Goal: Find specific page/section: Find specific page/section

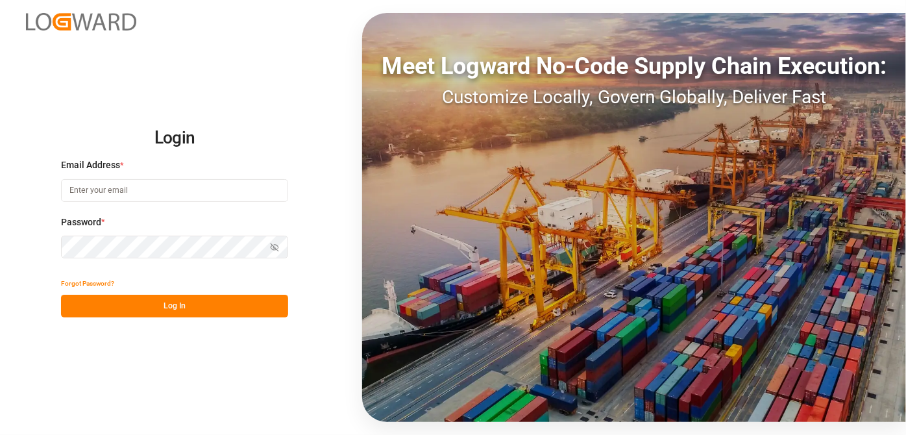
click at [95, 187] on input at bounding box center [174, 190] width 227 height 23
type input "[EMAIL_ADDRESS][PERSON_NAME][DOMAIN_NAME]"
click at [284, 251] on button "Show password" at bounding box center [274, 247] width 27 height 23
click at [267, 319] on div "Login Email Address * [EMAIL_ADDRESS][PERSON_NAME][DOMAIN_NAME] Password * Hide…" at bounding box center [453, 217] width 906 height 435
click at [267, 310] on button "Log In" at bounding box center [174, 306] width 227 height 23
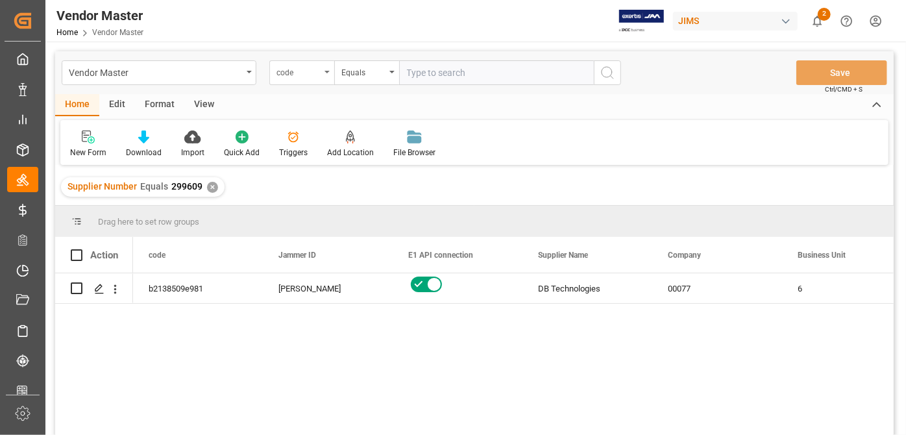
click at [311, 73] on div "code" at bounding box center [298, 71] width 44 height 15
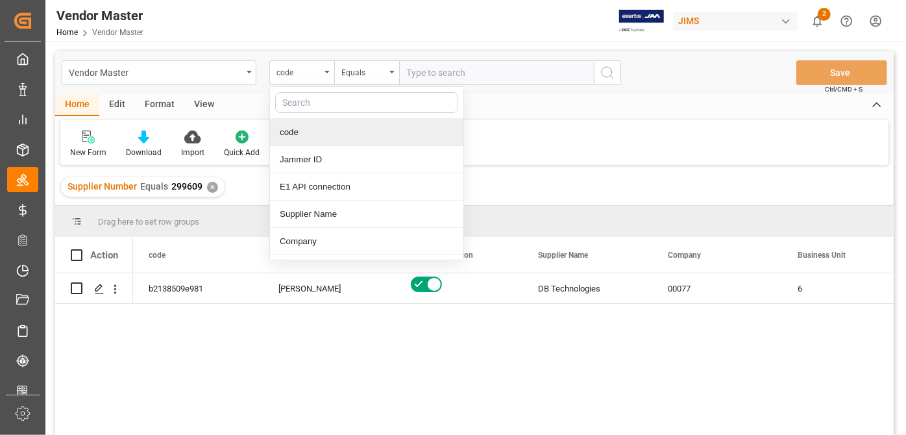
click at [335, 108] on input "text" at bounding box center [366, 102] width 183 height 21
click at [313, 54] on div "Vendor Master code code Jammer ID E1 API connection Supplier Name Company Busin…" at bounding box center [474, 72] width 838 height 43
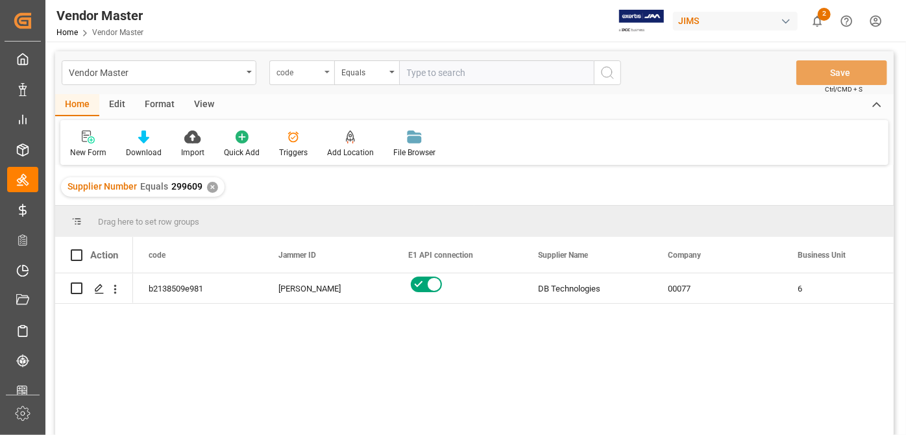
click at [316, 64] on div "code" at bounding box center [298, 71] width 44 height 15
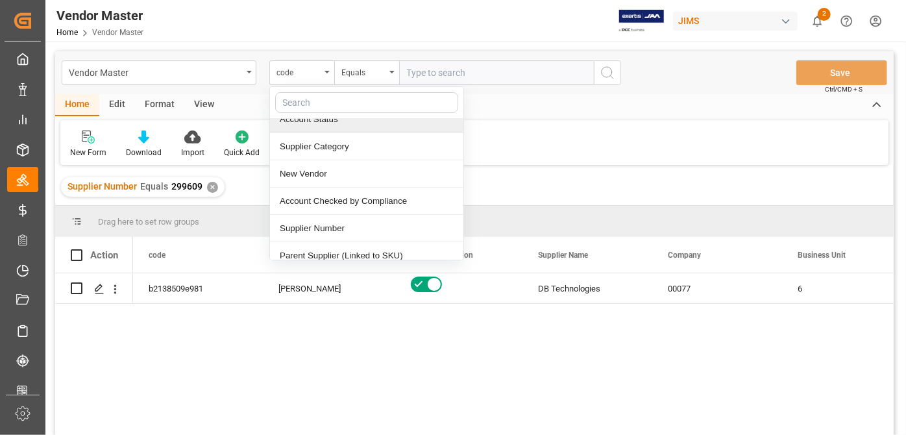
click at [340, 103] on input "text" at bounding box center [366, 102] width 183 height 21
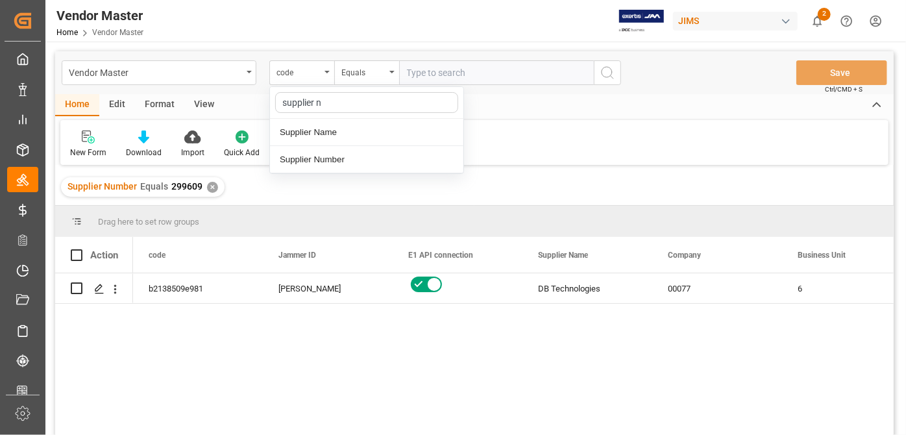
type input "supplier nu"
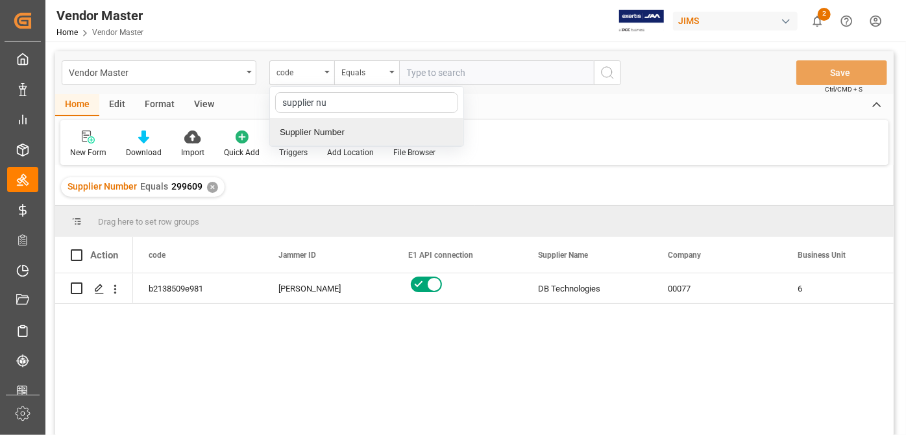
click at [362, 129] on div "Supplier Number" at bounding box center [366, 132] width 193 height 27
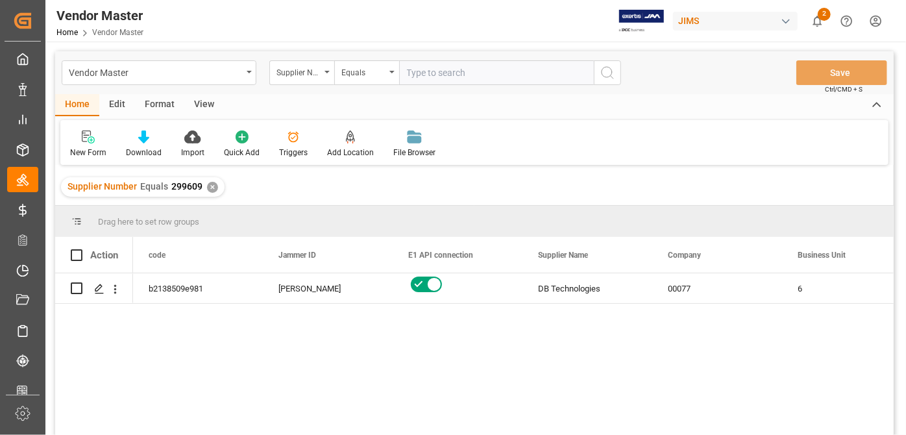
click at [483, 78] on input "text" at bounding box center [496, 72] width 195 height 25
paste input "752727"
type input "752727"
click at [208, 187] on div "✕" at bounding box center [212, 187] width 11 height 11
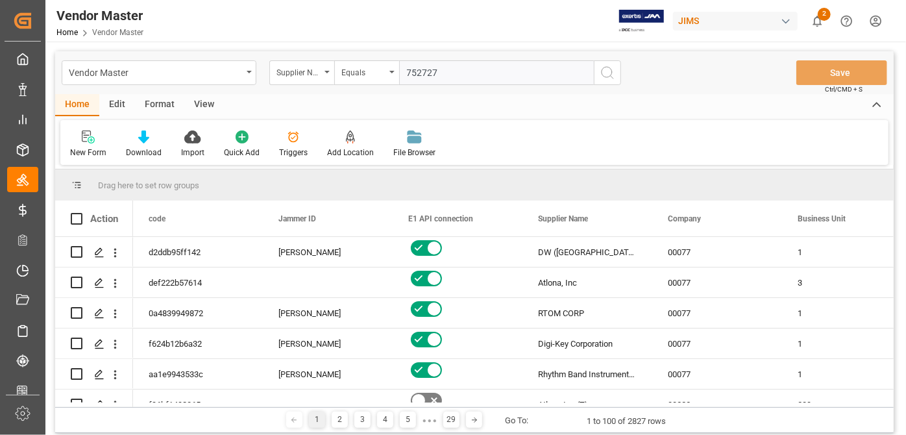
click at [614, 74] on icon "search button" at bounding box center [607, 73] width 16 height 16
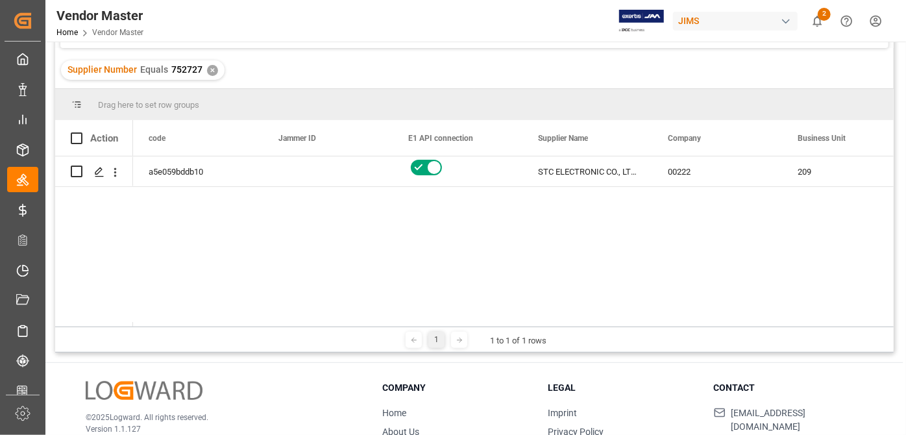
scroll to position [117, 0]
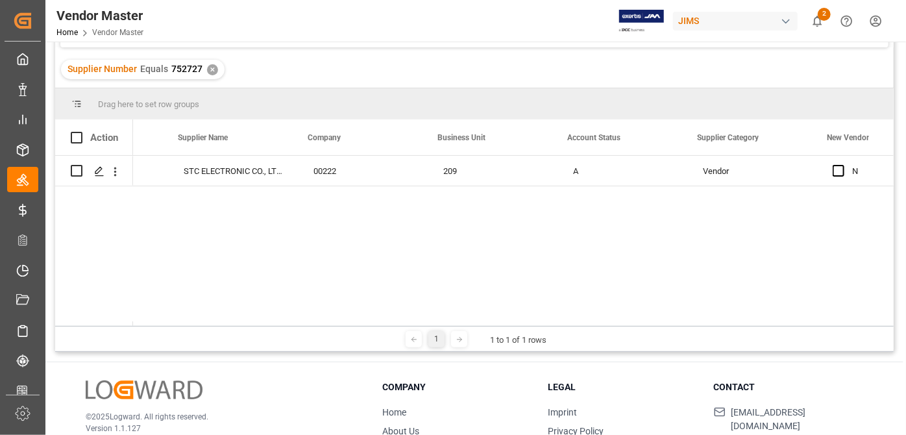
scroll to position [0, 0]
